Goal: Information Seeking & Learning: Get advice/opinions

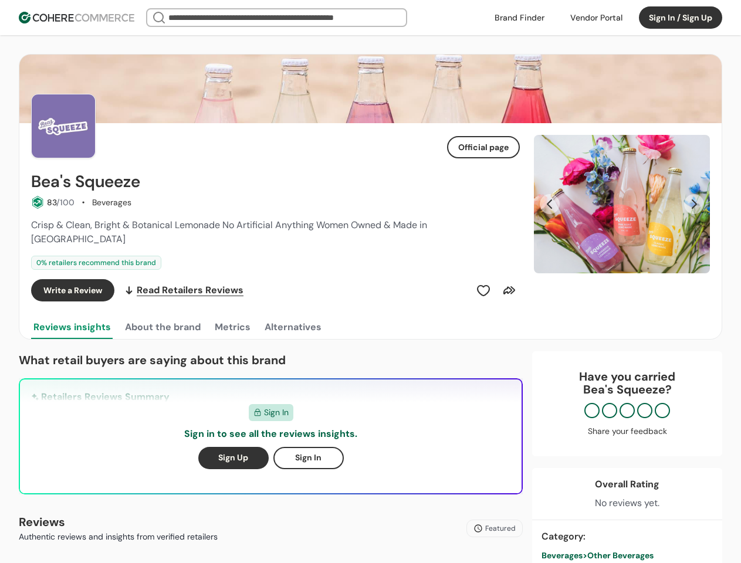
click at [370, 282] on div "Write a Review Read Retailers Reviews" at bounding box center [275, 290] width 489 height 22
click at [596, 18] on div at bounding box center [596, 18] width 66 height 18
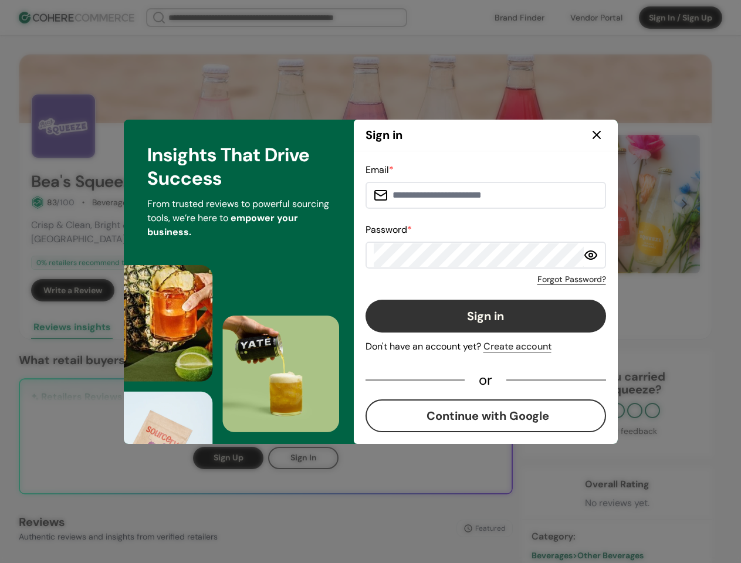
click at [681, 18] on div "Insights That Drive Success From trusted reviews to powerful sourcing tools, we…" at bounding box center [370, 281] width 741 height 563
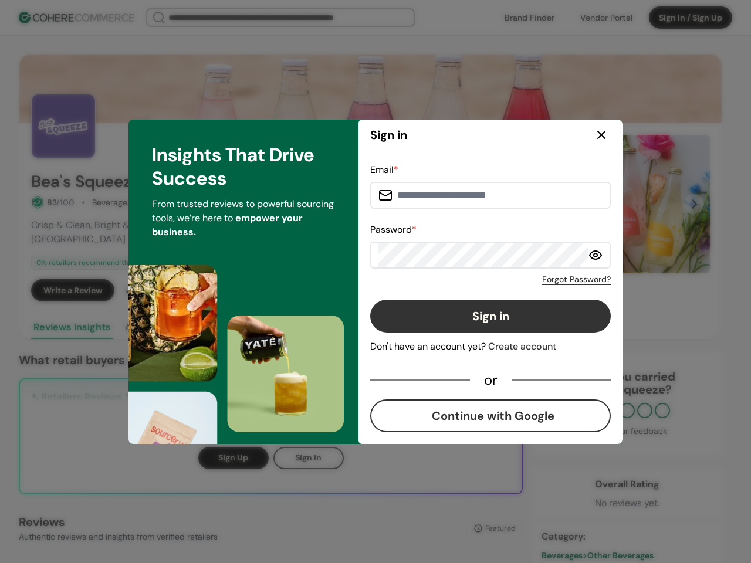
click at [484, 276] on div "Forgot Password?" at bounding box center [490, 277] width 241 height 17
click at [509, 276] on div "Forgot Password?" at bounding box center [490, 277] width 241 height 17
click at [162, 313] on div "Insights That Drive Success From trusted reviews to powerful sourcing tools, we…" at bounding box center [244, 282] width 230 height 325
click at [232, 313] on div "Insights That Drive Success From trusted reviews to powerful sourcing tools, we…" at bounding box center [244, 282] width 230 height 325
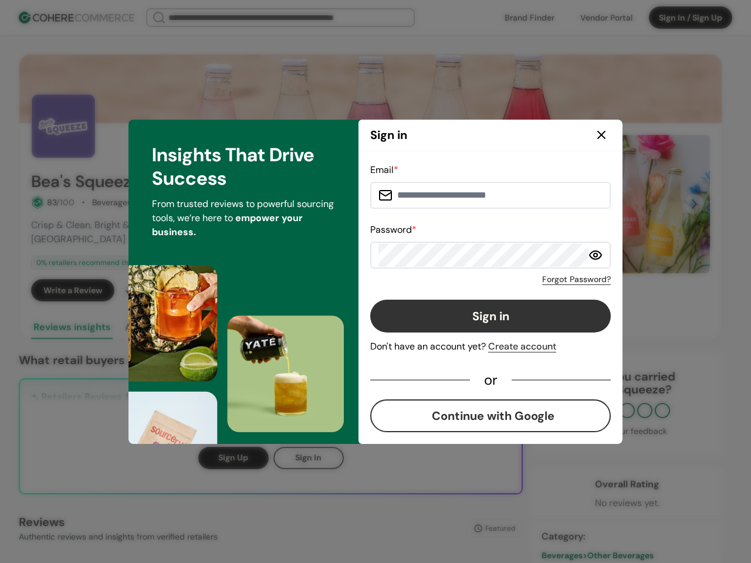
click at [292, 313] on div "Insights That Drive Success From trusted reviews to powerful sourcing tools, we…" at bounding box center [244, 282] width 230 height 325
